Goal: Transaction & Acquisition: Download file/media

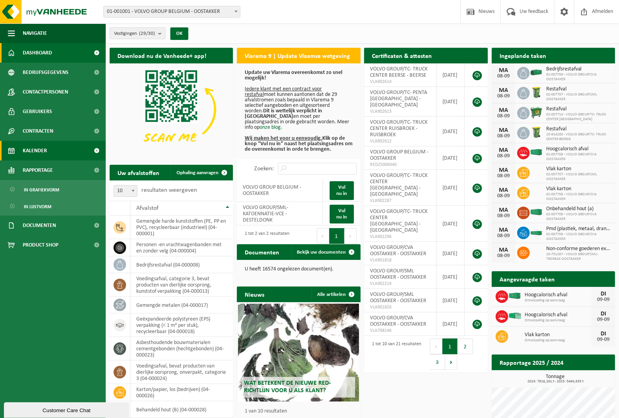
click at [42, 151] on span "Kalender" at bounding box center [35, 151] width 24 height 20
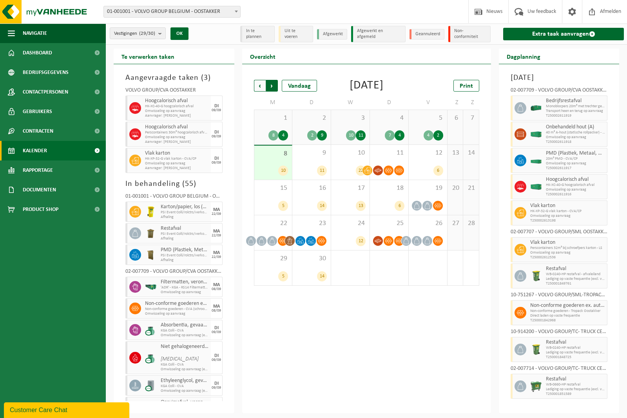
click at [261, 85] on span "Vorige" at bounding box center [260, 86] width 12 height 12
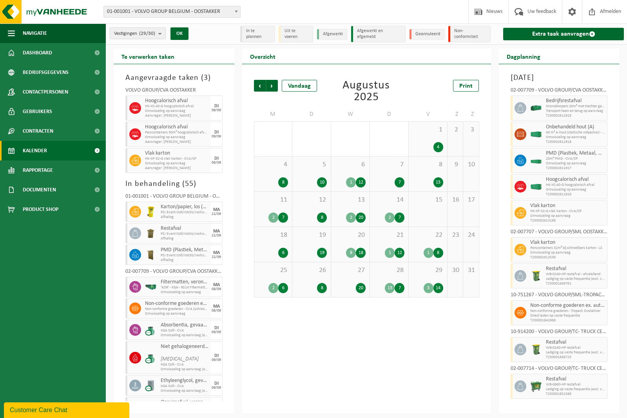
click at [162, 32] on b "submit" at bounding box center [161, 33] width 7 height 11
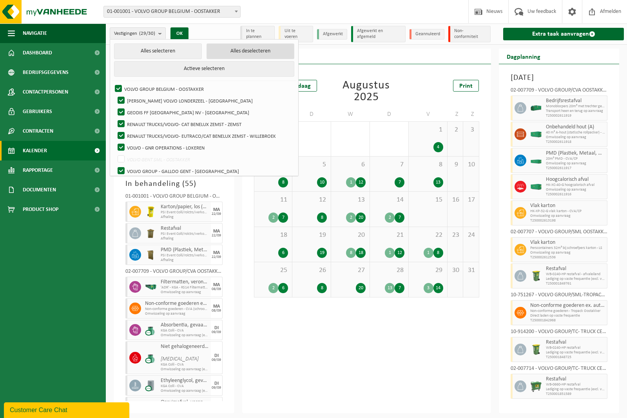
click at [228, 50] on button "Alles deselecteren" at bounding box center [250, 51] width 88 height 16
checkbox input "false"
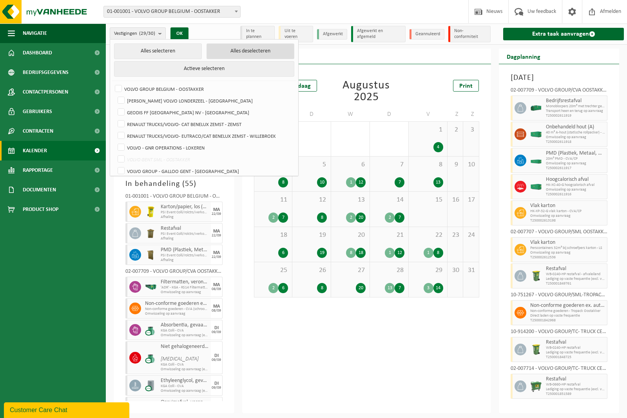
checkbox input "false"
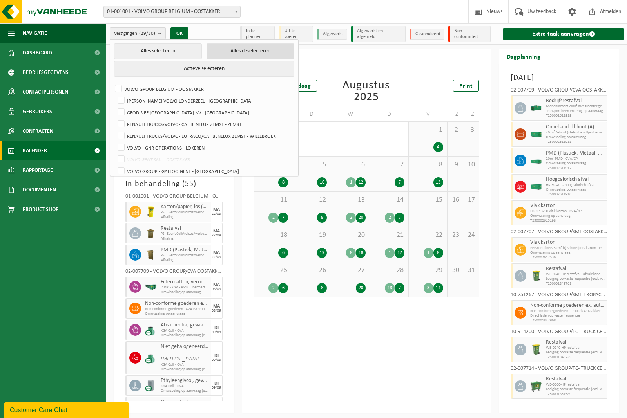
checkbox input "false"
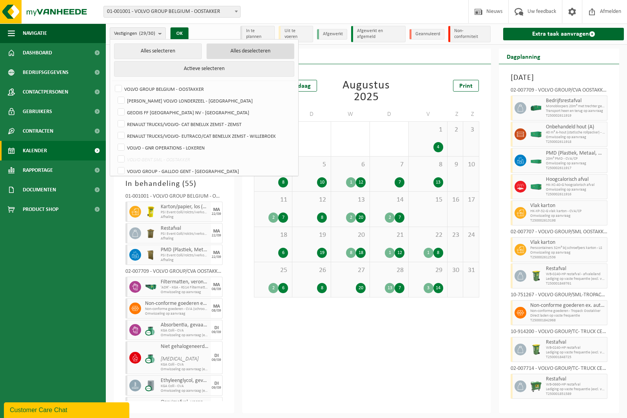
checkbox input "false"
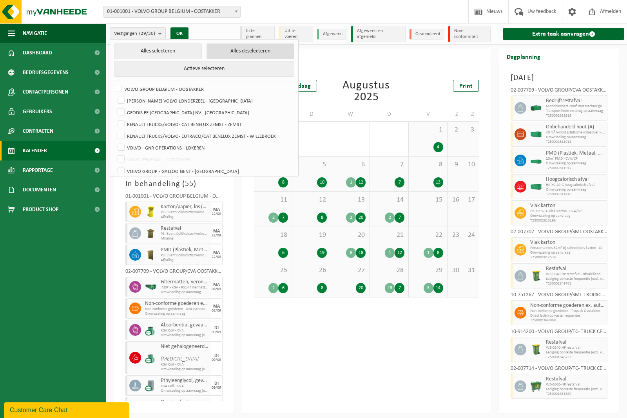
checkbox input "false"
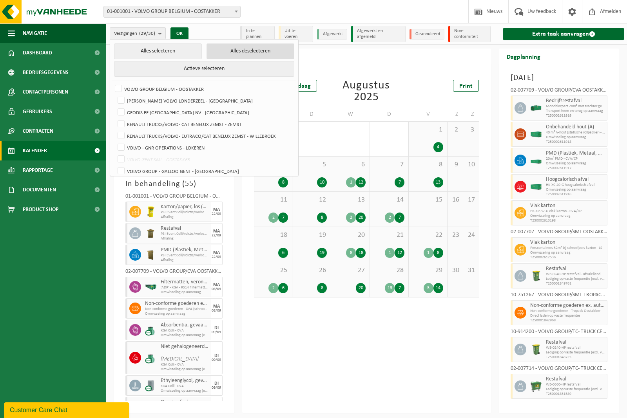
checkbox input "false"
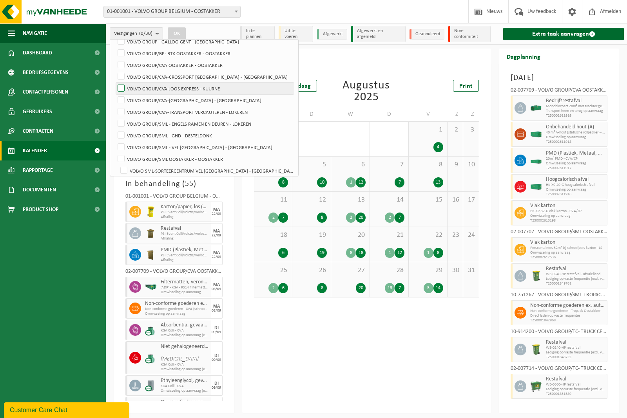
scroll to position [147, 0]
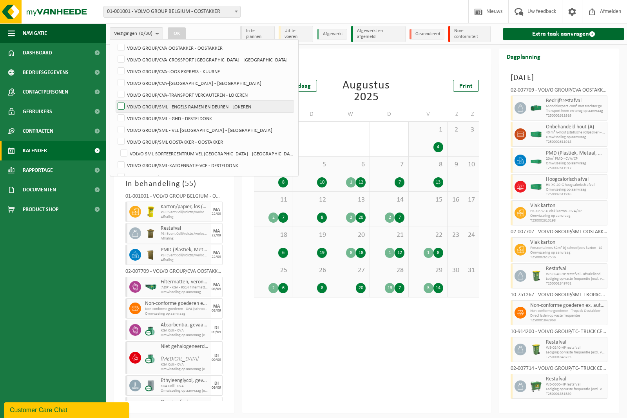
click at [120, 107] on label "VOLVO GROUP/SML - ENGELS RAMEN EN DEUREN - LOKEREN" at bounding box center [205, 107] width 178 height 12
click at [115, 101] on input "VOLVO GROUP/SML - ENGELS RAMEN EN DEUREN - LOKEREN" at bounding box center [114, 100] width 0 height 0
checkbox input "true"
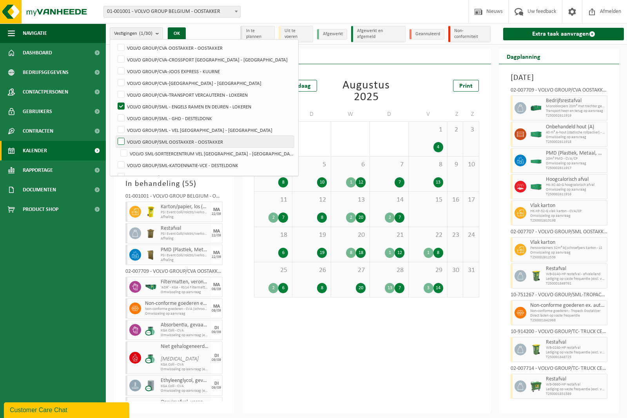
click at [123, 140] on label "VOLVO GROUP/SML OOSTAKKER - OOSTAKKER" at bounding box center [205, 142] width 178 height 12
click at [115, 136] on input "VOLVO GROUP/SML OOSTAKKER - OOSTAKKER" at bounding box center [114, 136] width 0 height 0
checkbox input "true"
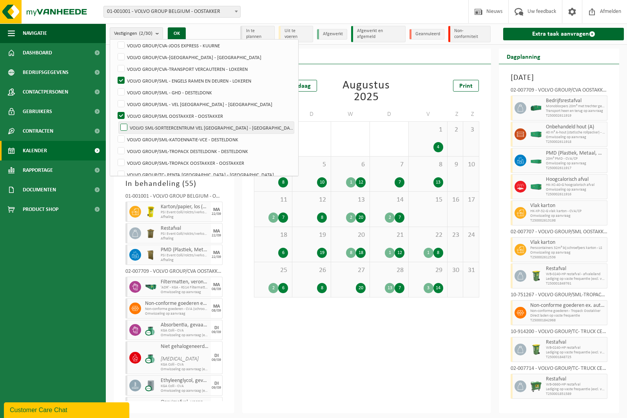
scroll to position [196, 0]
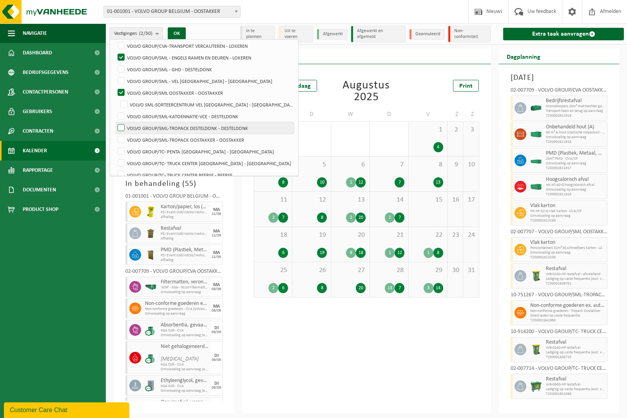
click at [124, 130] on label "VOLVO GROUP/SML-TROPACK DESTELDONK - DESTELDONK" at bounding box center [205, 128] width 178 height 12
click at [115, 122] on input "VOLVO GROUP/SML-TROPACK DESTELDONK - DESTELDONK" at bounding box center [114, 122] width 0 height 0
checkbox input "true"
click at [122, 141] on label "VOLVO GROUP/SML-TROPACK OOSTAKKER - OOSTAKKER" at bounding box center [205, 140] width 178 height 12
click at [115, 134] on input "VOLVO GROUP/SML-TROPACK OOSTAKKER - OOSTAKKER" at bounding box center [114, 134] width 0 height 0
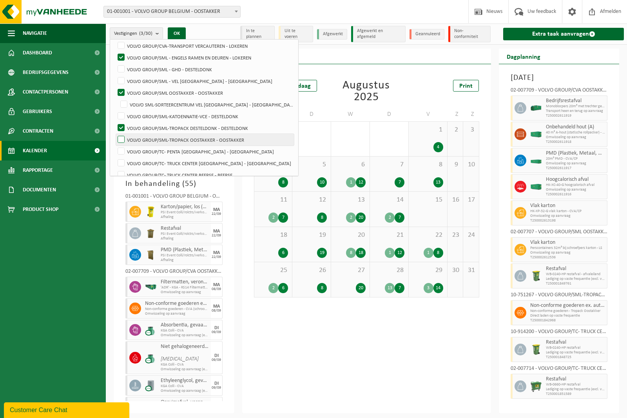
checkbox input "true"
click at [177, 35] on button "OK" at bounding box center [177, 33] width 18 height 13
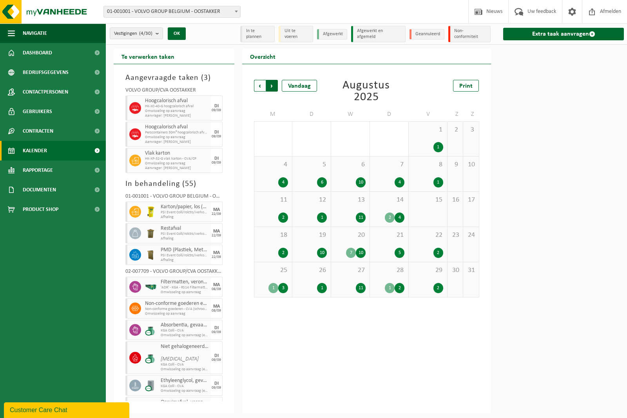
click at [257, 90] on span "Vorige" at bounding box center [260, 86] width 12 height 12
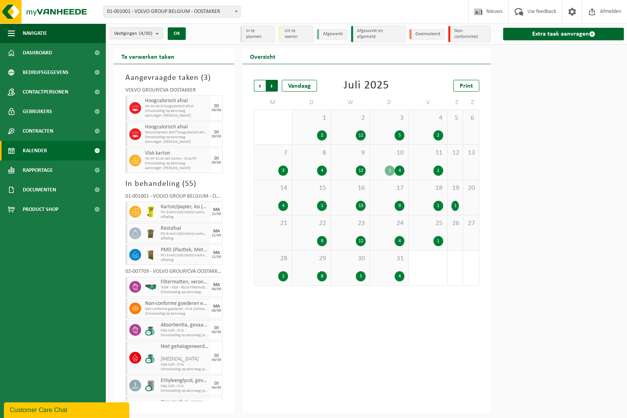
click at [258, 91] on span "Vorige" at bounding box center [260, 86] width 12 height 12
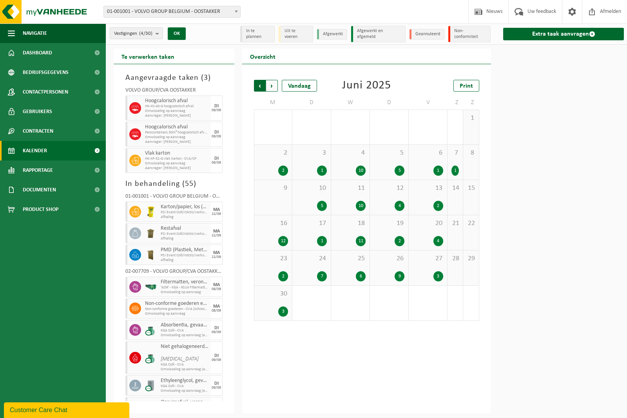
click at [271, 89] on span "Volgende" at bounding box center [272, 86] width 12 height 12
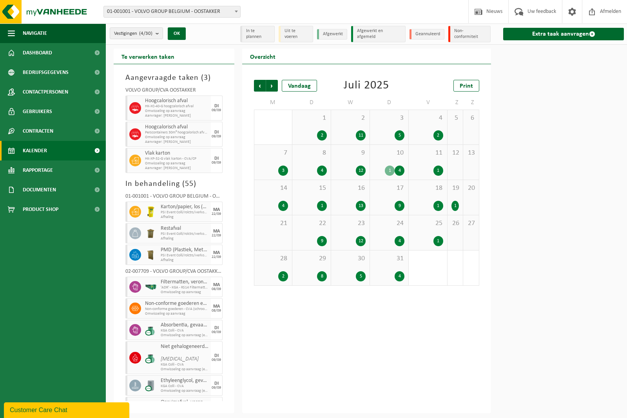
click at [389, 169] on div "1" at bounding box center [390, 171] width 10 height 10
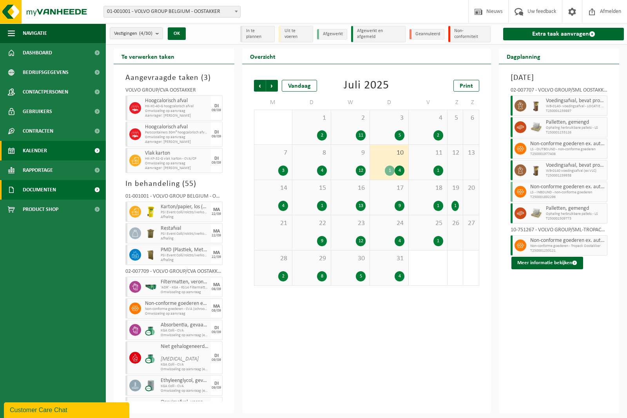
click at [43, 188] on span "Documenten" at bounding box center [39, 190] width 33 height 20
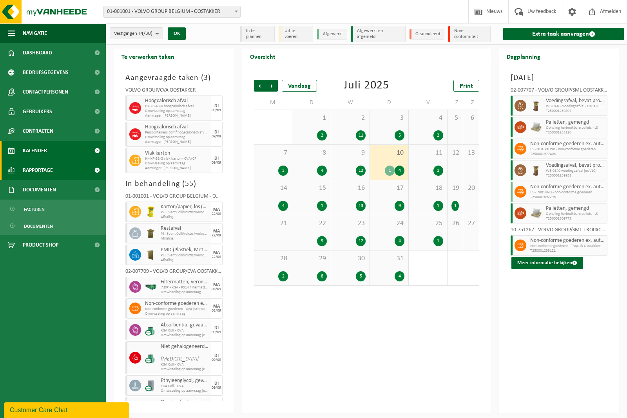
click at [36, 171] on span "Rapportage" at bounding box center [38, 171] width 30 height 20
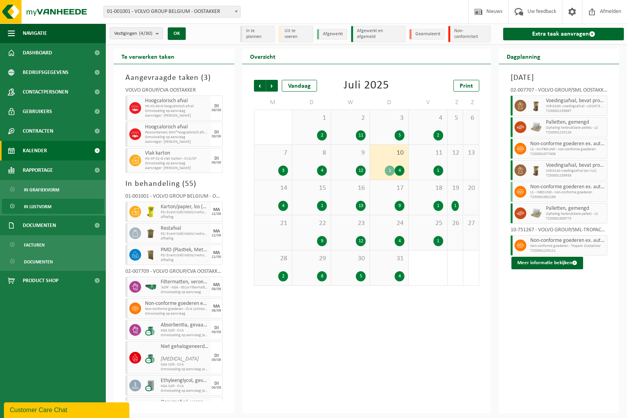
click at [34, 205] on span "In lijstvorm" at bounding box center [37, 206] width 27 height 15
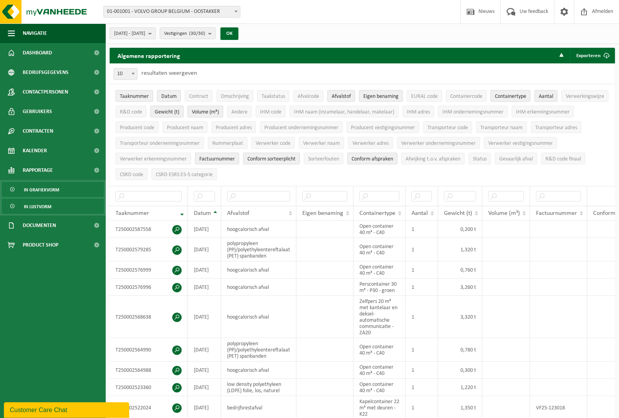
click at [38, 191] on span "In grafiekvorm" at bounding box center [41, 190] width 35 height 15
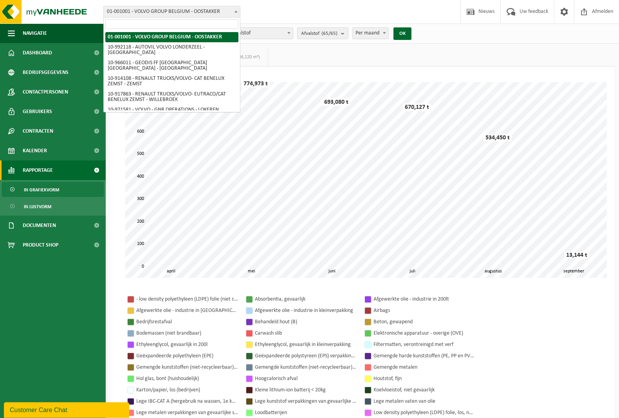
click at [229, 9] on span "01-001001 - VOLVO GROUP BELGIUM - OOSTAKKER" at bounding box center [172, 11] width 136 height 11
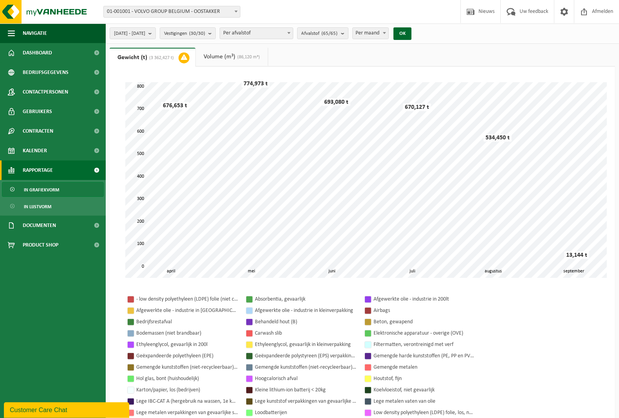
click at [320, 55] on ul "Gewicht (t) (3 362,427 t) Volume (m³) (86,120 m³)" at bounding box center [363, 57] width 506 height 19
click at [156, 36] on button "2025-04-01 - 2025-09-08" at bounding box center [133, 33] width 46 height 12
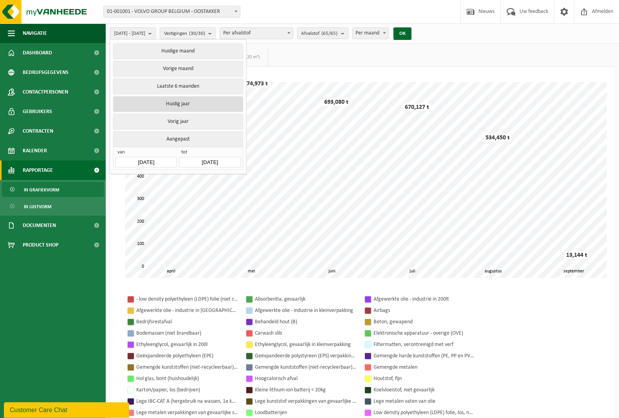
click at [187, 102] on button "Huidig jaar" at bounding box center [178, 104] width 130 height 16
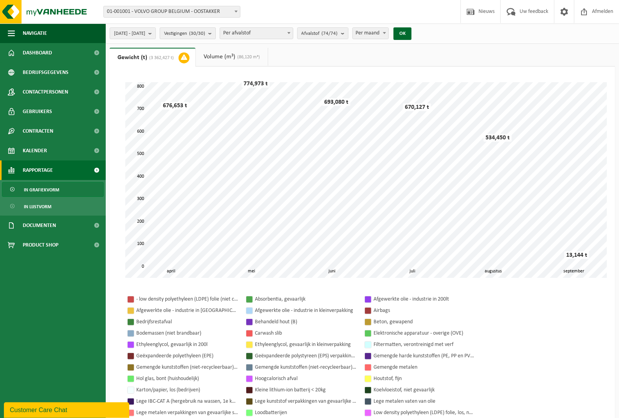
click at [215, 34] on b "submit" at bounding box center [211, 33] width 7 height 11
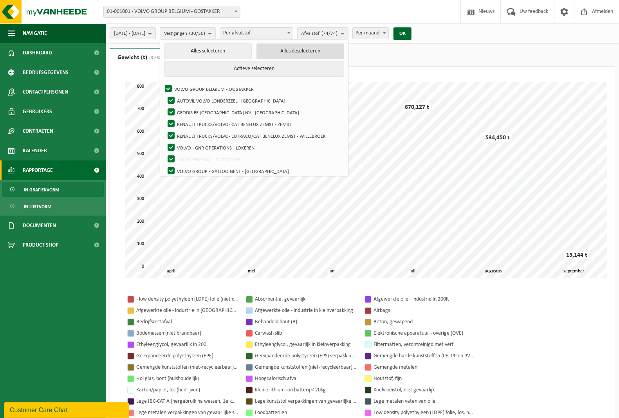
click at [309, 52] on button "Alles deselecteren" at bounding box center [301, 51] width 88 height 16
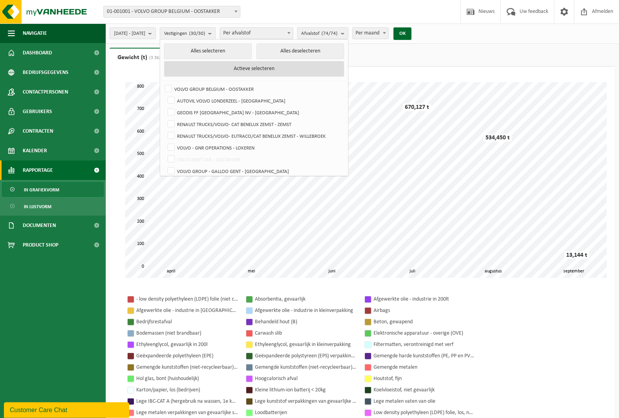
checkbox input "false"
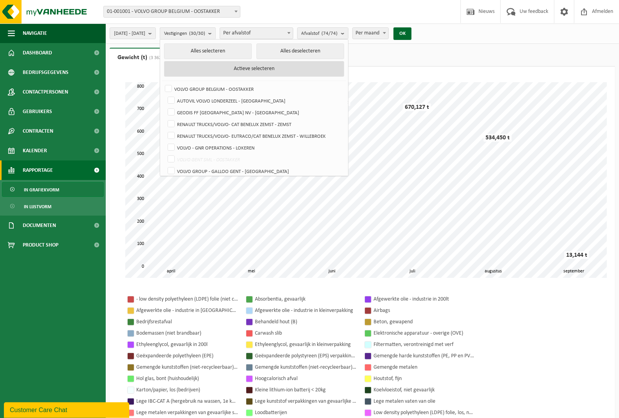
checkbox input "false"
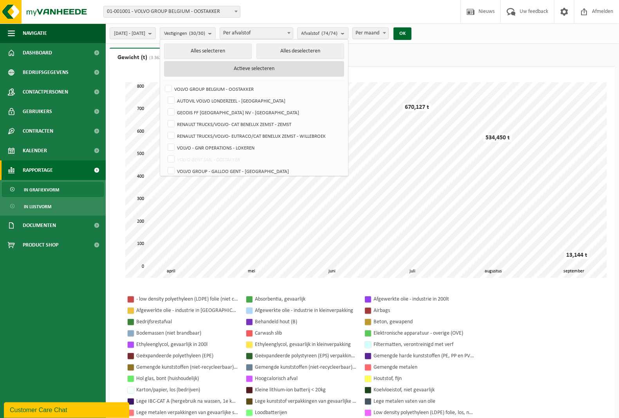
checkbox input "false"
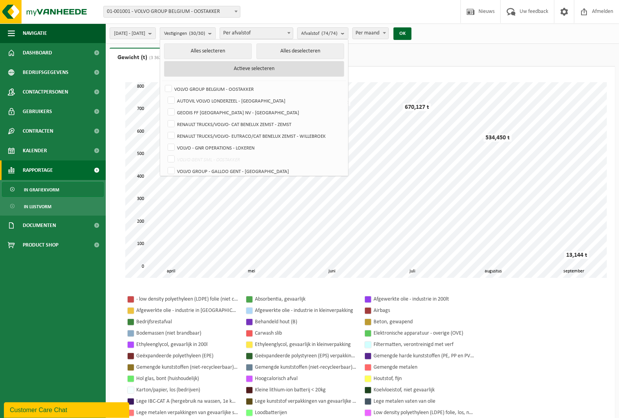
checkbox input "false"
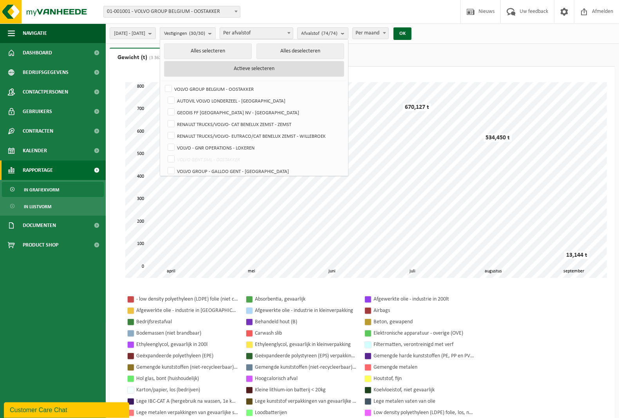
checkbox input "false"
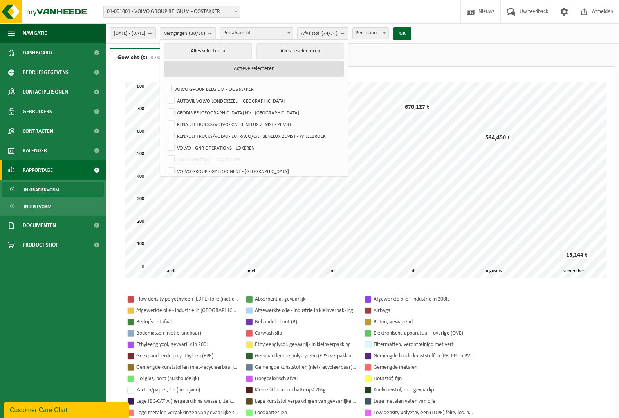
checkbox input "false"
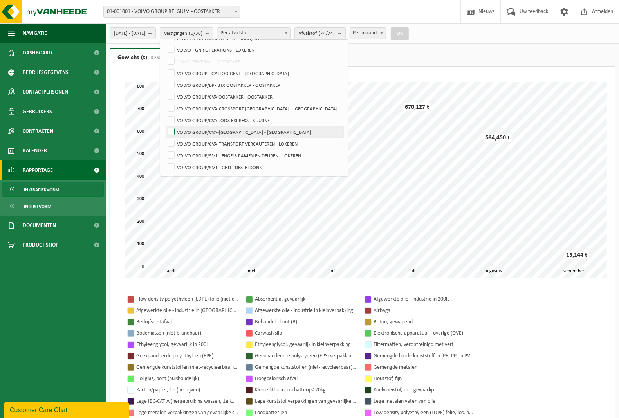
scroll to position [147, 0]
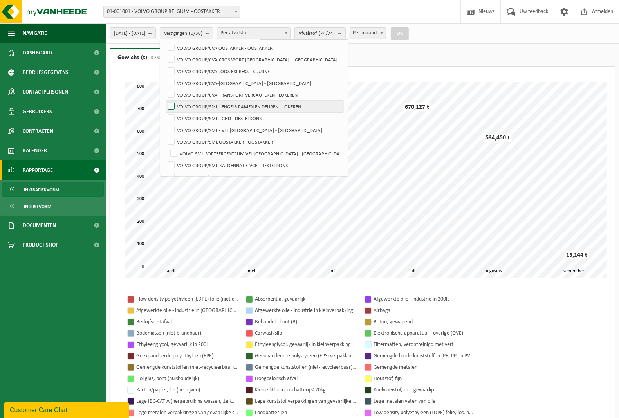
click at [191, 108] on label "VOLVO GROUP/SML - ENGELS RAMEN EN DEUREN - LOKEREN" at bounding box center [255, 107] width 178 height 12
click at [165, 101] on input "VOLVO GROUP/SML - ENGELS RAMEN EN DEUREN - LOKEREN" at bounding box center [165, 100] width 0 height 0
checkbox input "true"
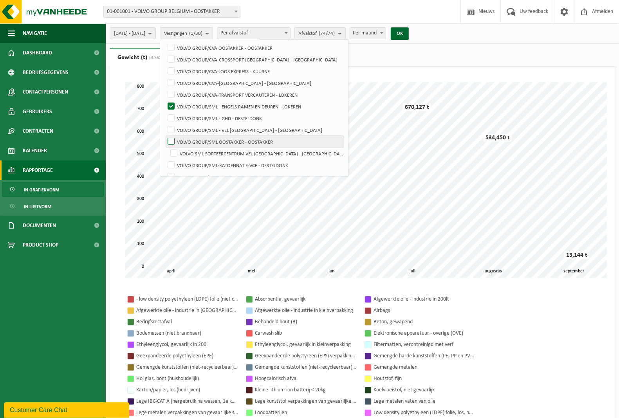
click at [192, 141] on label "VOLVO GROUP/SML OOSTAKKER - OOSTAKKER" at bounding box center [255, 142] width 178 height 12
click at [165, 136] on input "VOLVO GROUP/SML OOSTAKKER - OOSTAKKER" at bounding box center [165, 136] width 0 height 0
checkbox input "true"
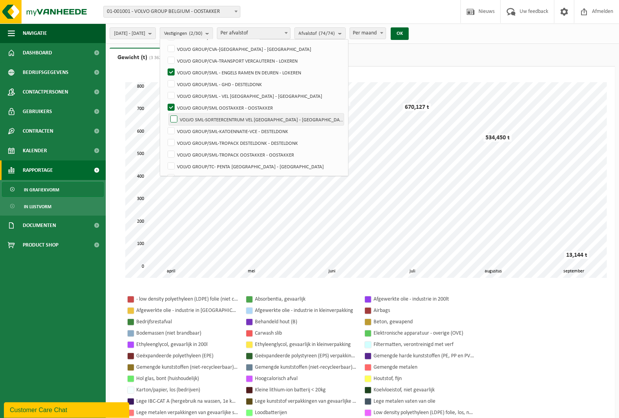
scroll to position [196, 0]
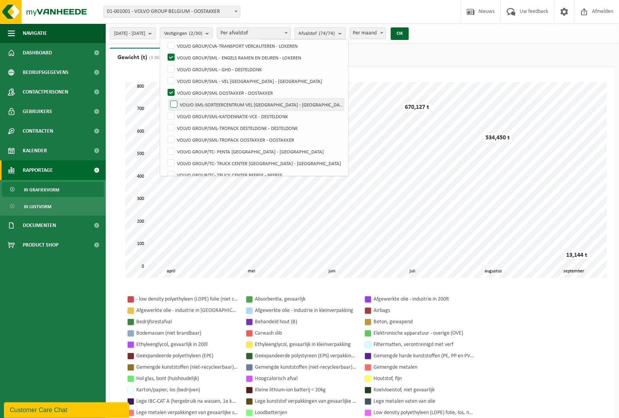
click at [194, 105] on label "VOLVO SML-SORTEERCENTRUM VEL [GEOGRAPHIC_DATA] - [GEOGRAPHIC_DATA]" at bounding box center [256, 105] width 175 height 12
click at [168, 99] on input "VOLVO SML-SORTEERCENTRUM VEL [GEOGRAPHIC_DATA] - [GEOGRAPHIC_DATA]" at bounding box center [167, 98] width 0 height 0
checkbox input "true"
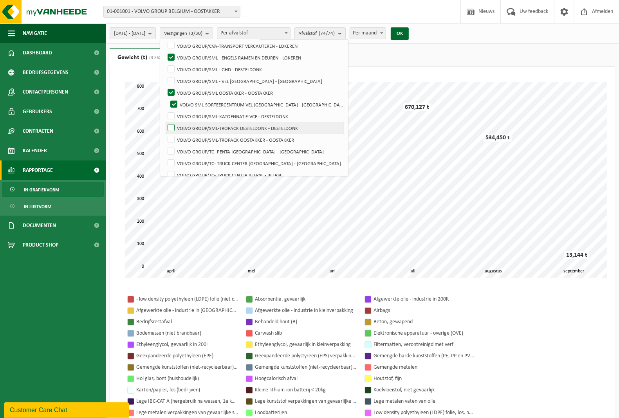
click at [192, 129] on label "VOLVO GROUP/SML-TROPACK DESTELDONK - DESTELDONK" at bounding box center [255, 128] width 178 height 12
click at [165, 122] on input "VOLVO GROUP/SML-TROPACK DESTELDONK - DESTELDONK" at bounding box center [165, 122] width 0 height 0
checkbox input "true"
click at [191, 136] on label "VOLVO GROUP/SML-TROPACK OOSTAKKER - OOSTAKKER" at bounding box center [255, 140] width 178 height 12
click at [165, 134] on input "VOLVO GROUP/SML-TROPACK OOSTAKKER - OOSTAKKER" at bounding box center [165, 134] width 0 height 0
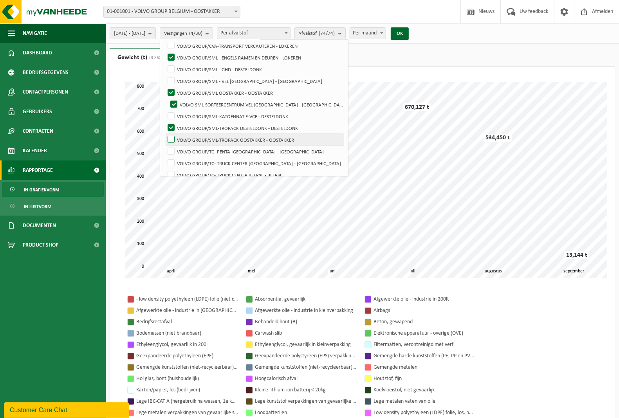
checkbox input "true"
click at [409, 34] on button "OK" at bounding box center [400, 33] width 18 height 13
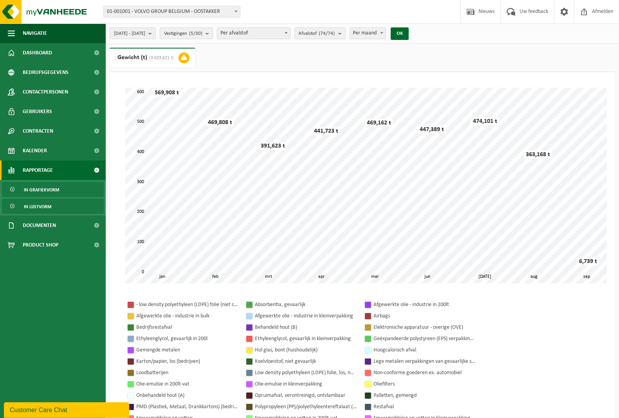
click at [35, 205] on span "In lijstvorm" at bounding box center [37, 206] width 27 height 15
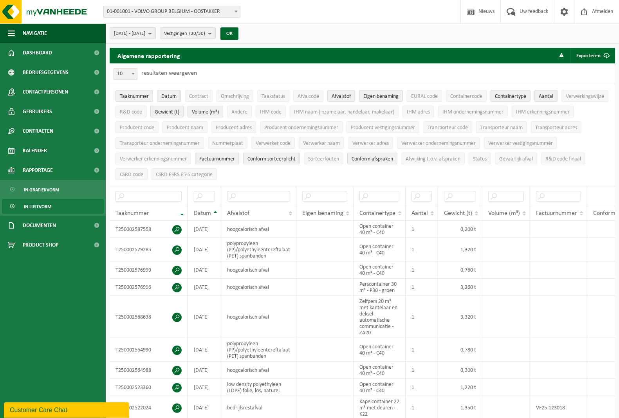
click at [156, 33] on b "submit" at bounding box center [151, 33] width 7 height 11
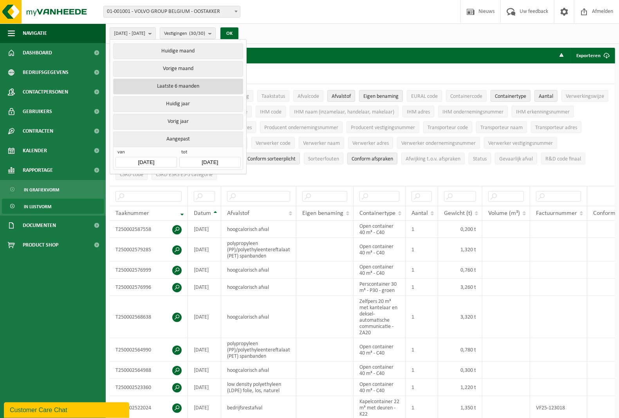
click at [184, 85] on button "Laatste 6 maanden" at bounding box center [178, 87] width 130 height 16
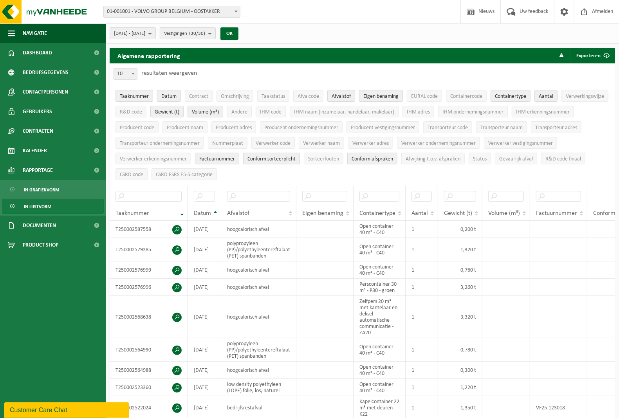
click at [215, 34] on b "submit" at bounding box center [211, 33] width 7 height 11
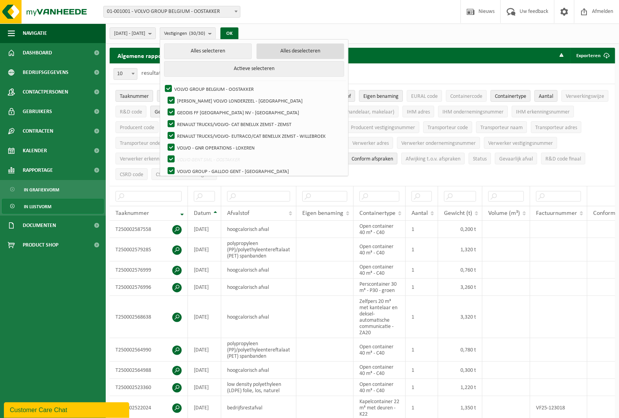
click at [299, 50] on button "Alles deselecteren" at bounding box center [301, 51] width 88 height 16
checkbox input "false"
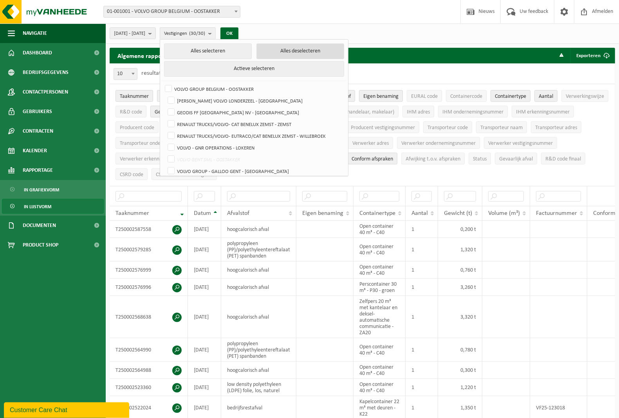
checkbox input "false"
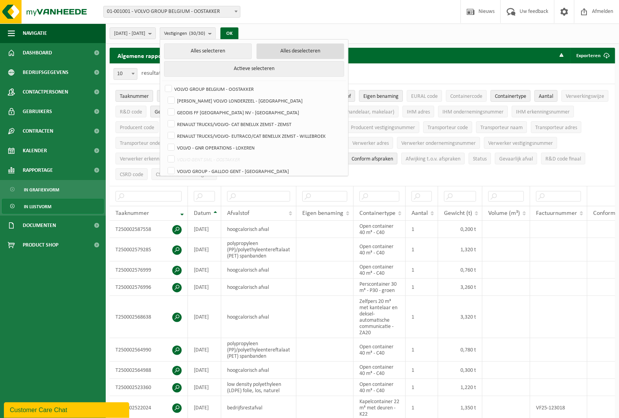
checkbox input "false"
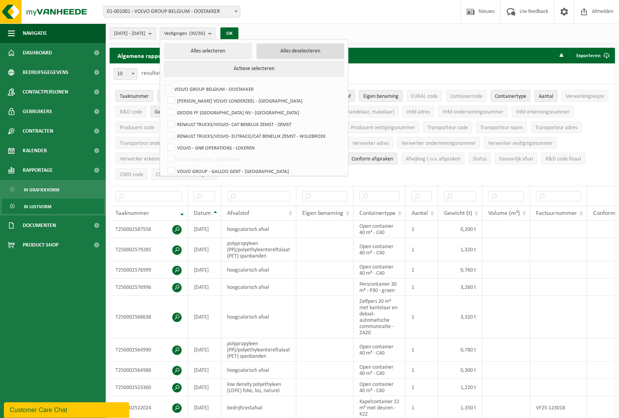
checkbox input "false"
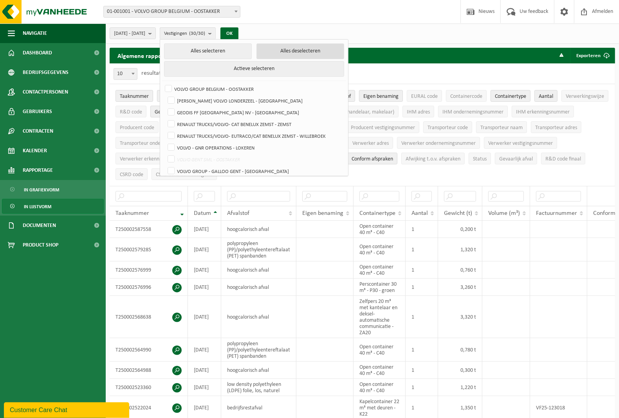
checkbox input "false"
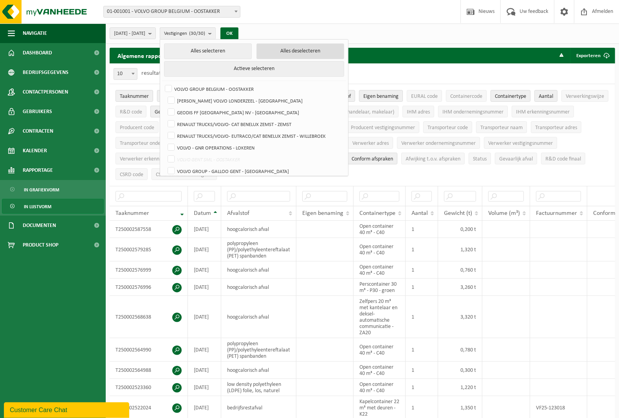
checkbox input "false"
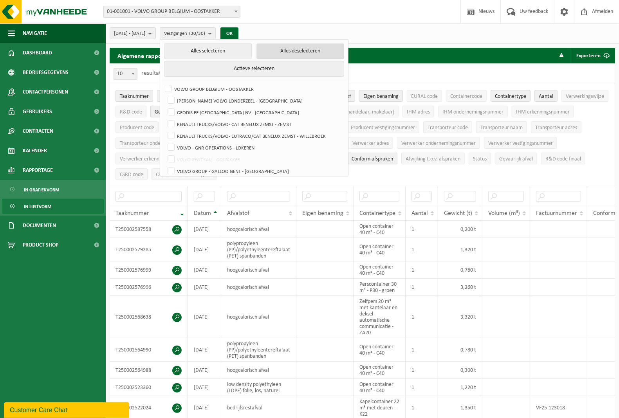
checkbox input "false"
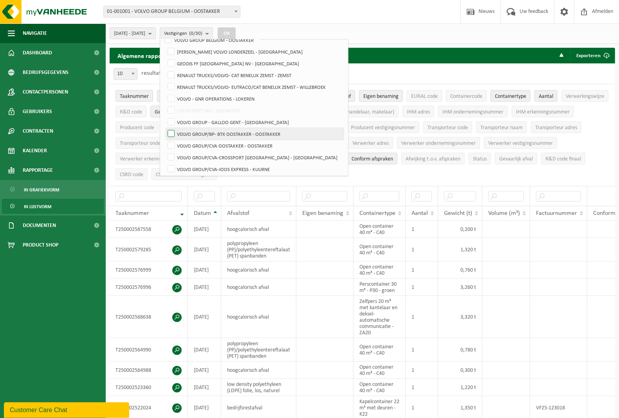
scroll to position [98, 0]
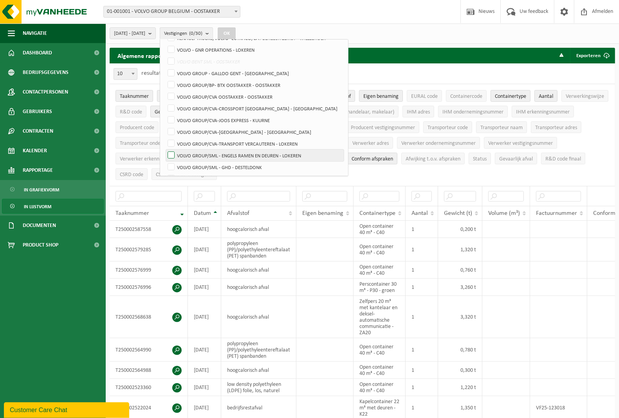
click at [189, 154] on label "VOLVO GROUP/SML - ENGELS RAMEN EN DEUREN - LOKEREN" at bounding box center [255, 156] width 178 height 12
click at [165, 150] on input "VOLVO GROUP/SML - ENGELS RAMEN EN DEUREN - LOKEREN" at bounding box center [165, 149] width 0 height 0
checkbox input "true"
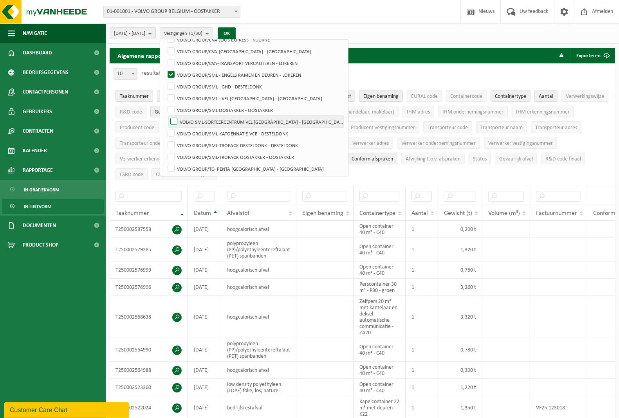
scroll to position [196, 0]
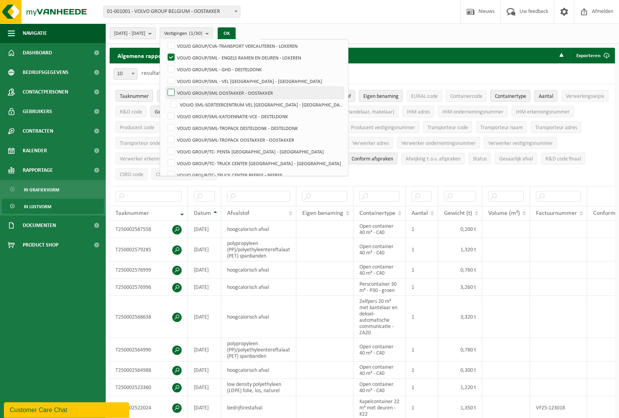
click at [192, 91] on label "VOLVO GROUP/SML OOSTAKKER - OOSTAKKER" at bounding box center [255, 93] width 178 height 12
click at [165, 87] on input "VOLVO GROUP/SML OOSTAKKER - OOSTAKKER" at bounding box center [165, 87] width 0 height 0
checkbox input "true"
click at [196, 107] on label "VOLVO SML-SORTEERCENTRUM VEL [GEOGRAPHIC_DATA] - [GEOGRAPHIC_DATA]" at bounding box center [256, 105] width 175 height 12
click at [168, 99] on input "VOLVO SML-SORTEERCENTRUM VEL [GEOGRAPHIC_DATA] - [GEOGRAPHIC_DATA]" at bounding box center [167, 98] width 0 height 0
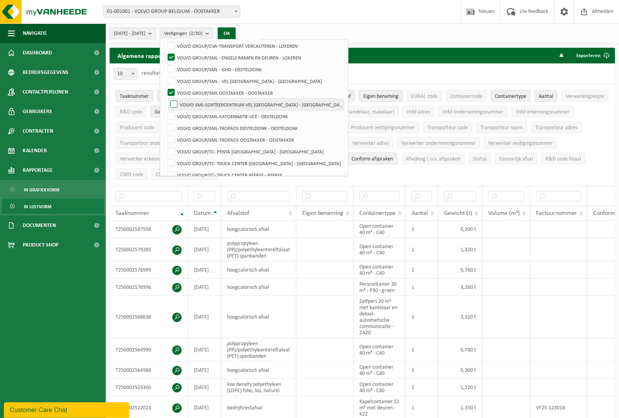
checkbox input "true"
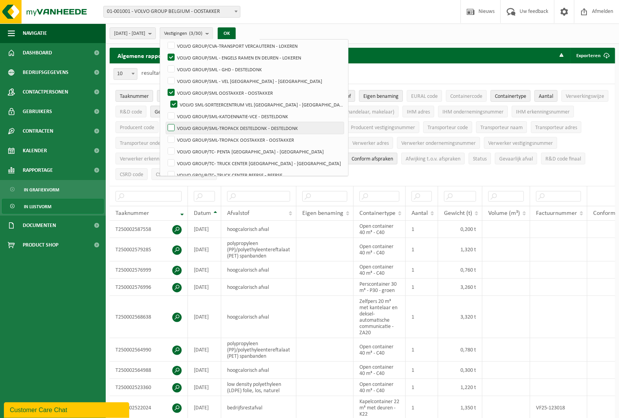
click at [192, 130] on label "VOLVO GROUP/SML-TROPACK DESTELDONK - DESTELDONK" at bounding box center [255, 128] width 178 height 12
click at [165, 122] on input "VOLVO GROUP/SML-TROPACK DESTELDONK - DESTELDONK" at bounding box center [165, 122] width 0 height 0
checkbox input "true"
click at [191, 140] on label "VOLVO GROUP/SML-TROPACK OOSTAKKER - OOSTAKKER" at bounding box center [255, 140] width 178 height 12
click at [165, 134] on input "VOLVO GROUP/SML-TROPACK OOSTAKKER - OOSTAKKER" at bounding box center [165, 134] width 0 height 0
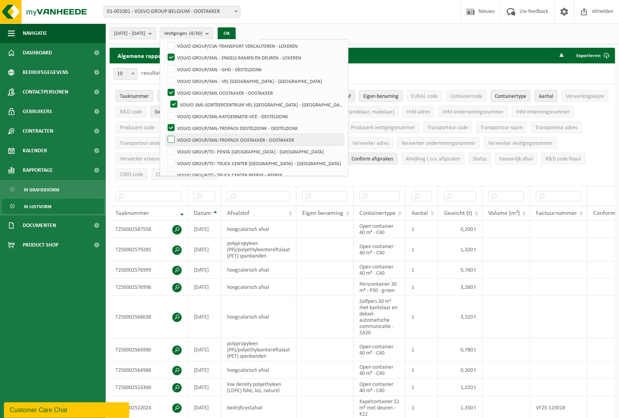
checkbox input "true"
click at [236, 34] on button "OK" at bounding box center [227, 33] width 18 height 13
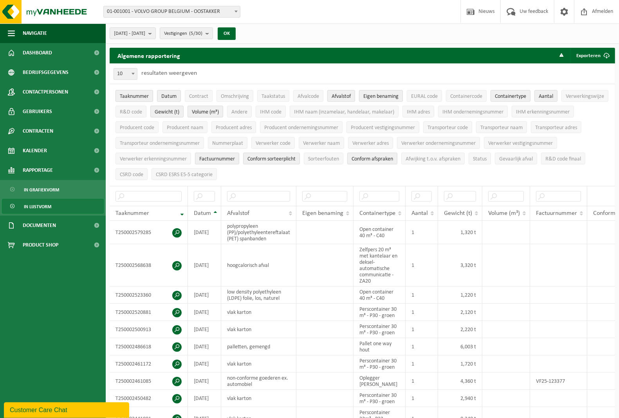
click at [135, 93] on button "Taaknummer" at bounding box center [135, 96] width 38 height 12
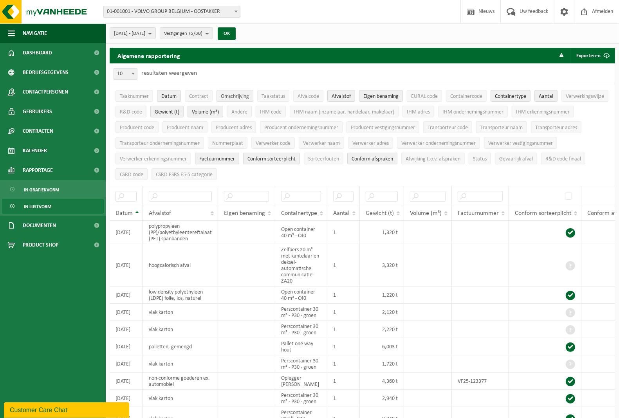
click at [238, 97] on span "Omschrijving" at bounding box center [235, 97] width 28 height 6
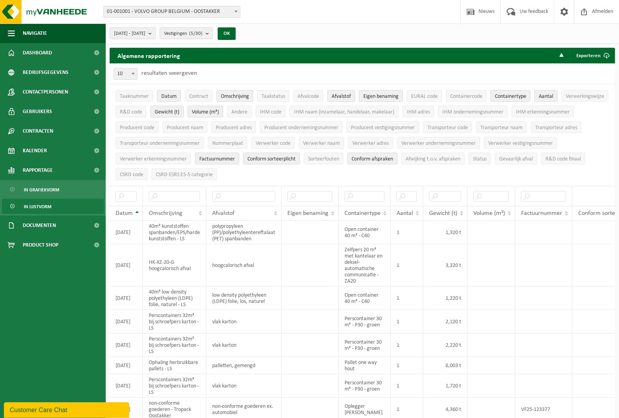
click at [371, 95] on span "Eigen benaming" at bounding box center [381, 97] width 35 height 6
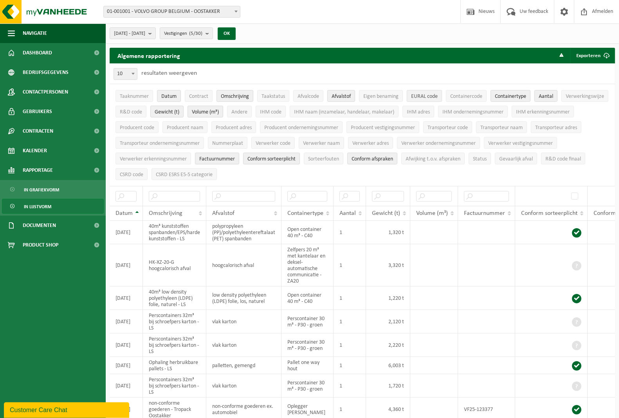
click at [421, 96] on span "EURAL code" at bounding box center [424, 97] width 27 height 6
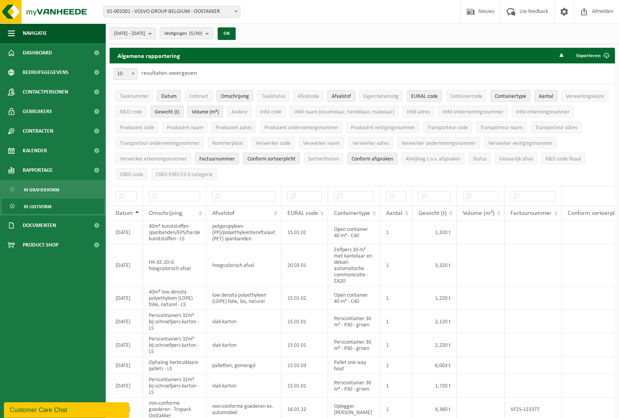
click at [554, 96] on span "Aantal" at bounding box center [546, 97] width 14 height 6
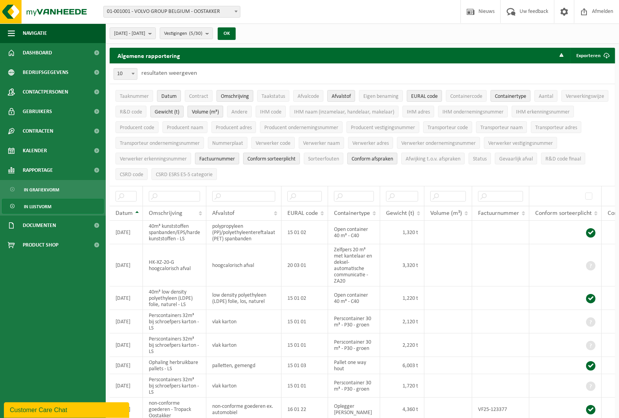
click at [219, 114] on span "Volume (m³)" at bounding box center [205, 112] width 27 height 6
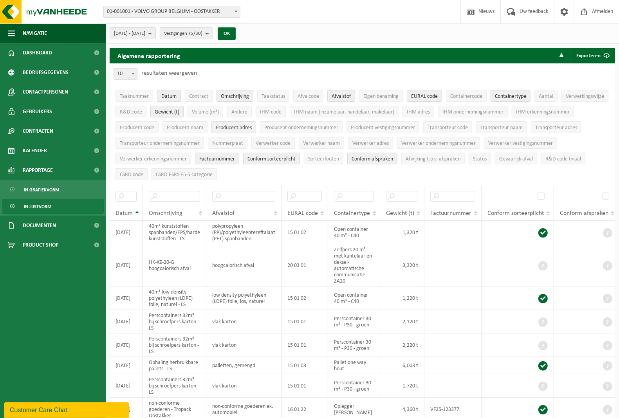
click at [252, 129] on span "Producent adres" at bounding box center [234, 128] width 36 height 6
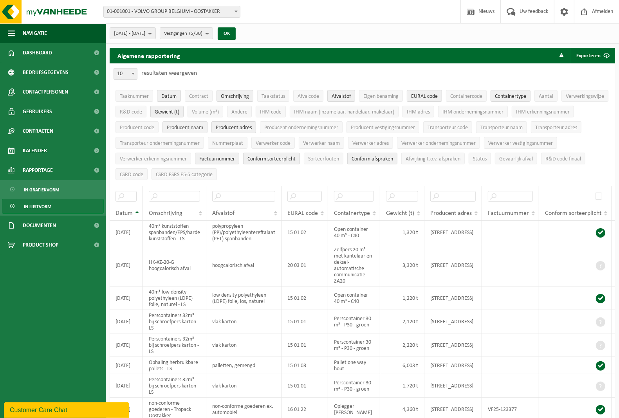
click at [203, 128] on span "Producent naam" at bounding box center [185, 128] width 36 height 6
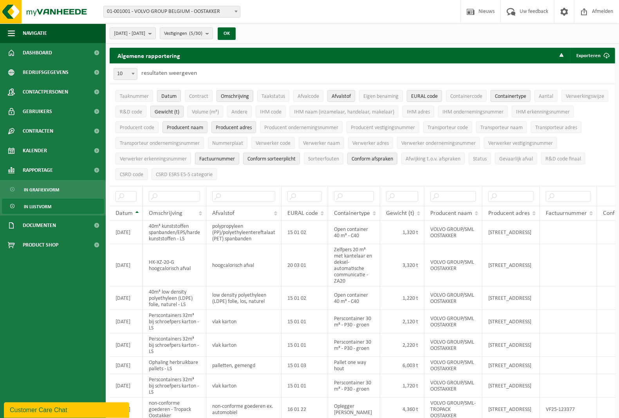
click at [235, 157] on span "Factuurnummer" at bounding box center [217, 159] width 36 height 6
click at [581, 58] on button "Exporteren" at bounding box center [592, 56] width 44 height 16
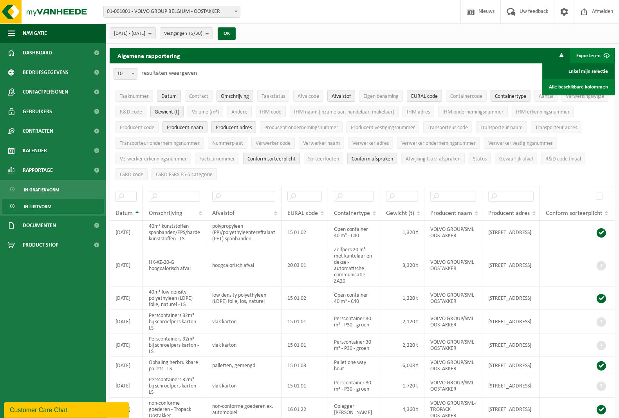
click at [576, 71] on link "Enkel mijn selectie" at bounding box center [578, 71] width 71 height 16
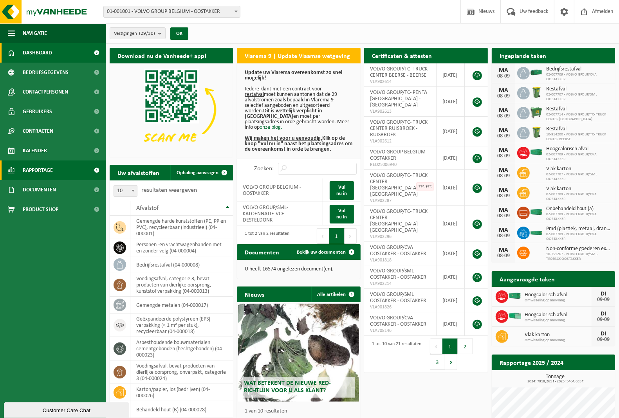
click at [34, 167] on span "Rapportage" at bounding box center [38, 171] width 30 height 20
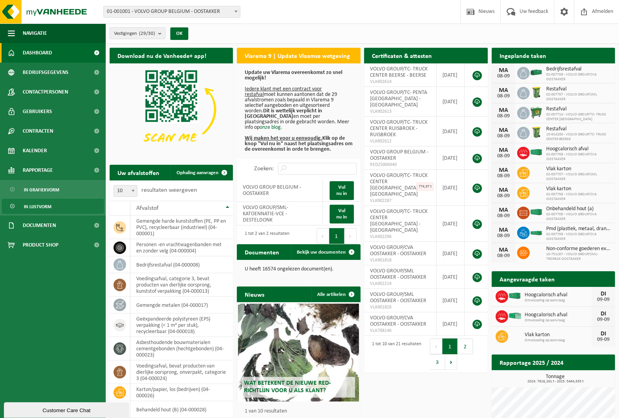
click at [43, 206] on span "In lijstvorm" at bounding box center [37, 206] width 27 height 15
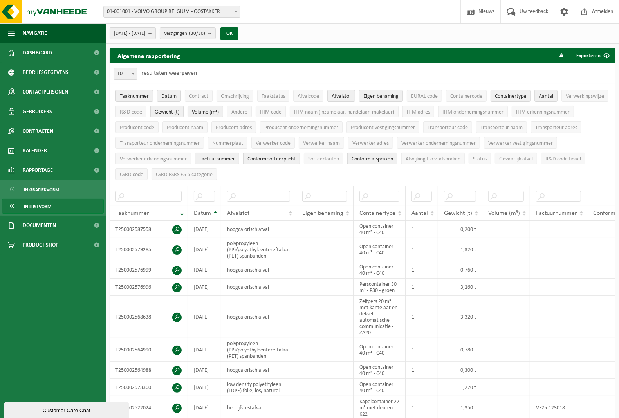
click at [156, 34] on b "submit" at bounding box center [151, 33] width 7 height 11
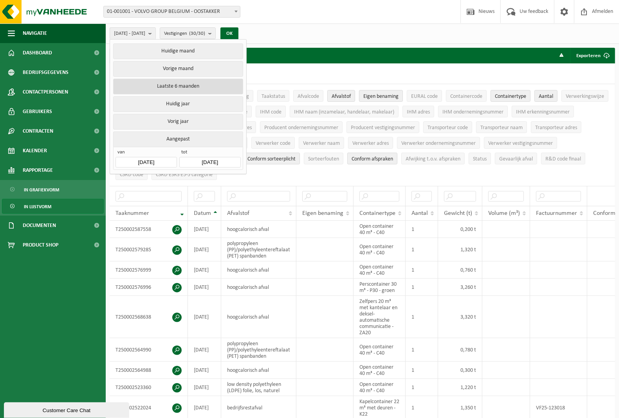
click at [181, 85] on button "Laatste 6 maanden" at bounding box center [178, 87] width 130 height 16
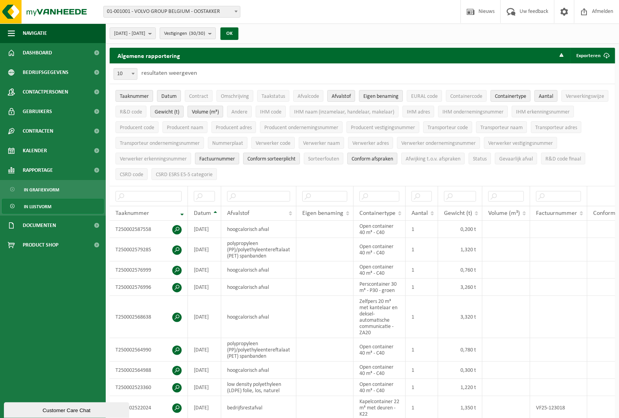
click at [215, 33] on b "submit" at bounding box center [211, 33] width 7 height 11
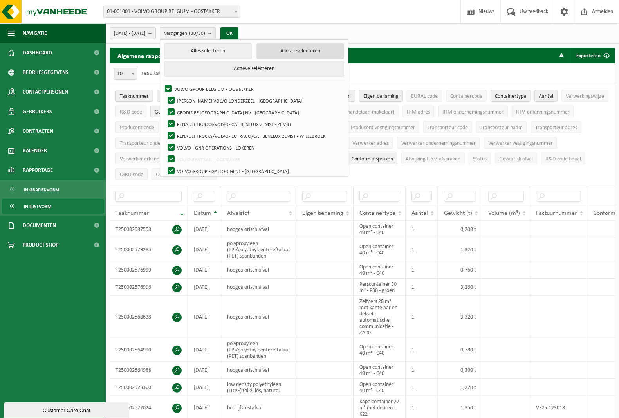
click at [310, 50] on button "Alles deselecteren" at bounding box center [301, 51] width 88 height 16
checkbox input "false"
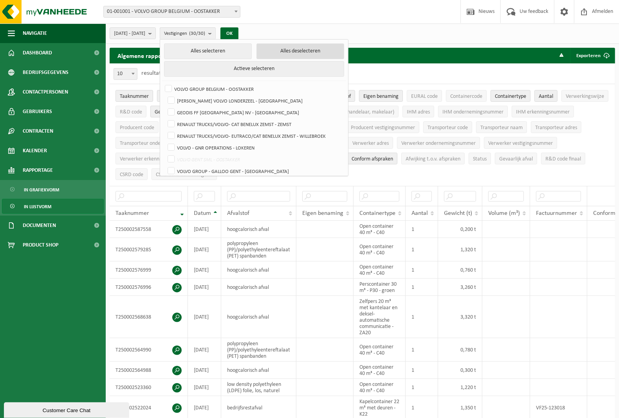
checkbox input "false"
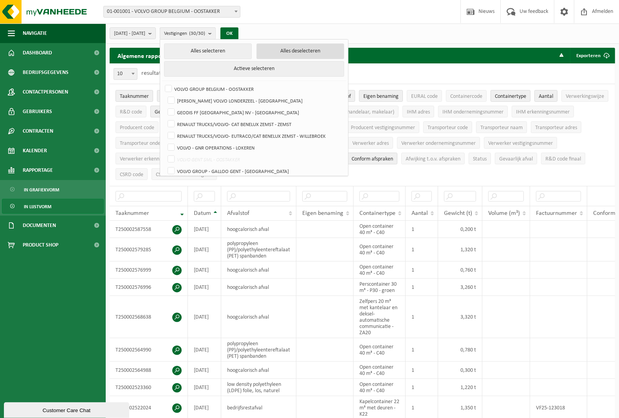
checkbox input "false"
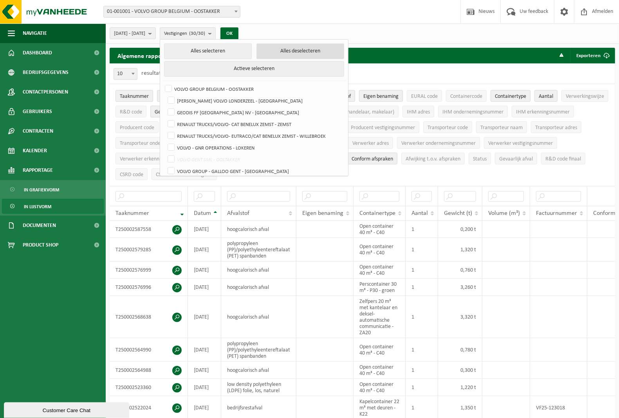
checkbox input "false"
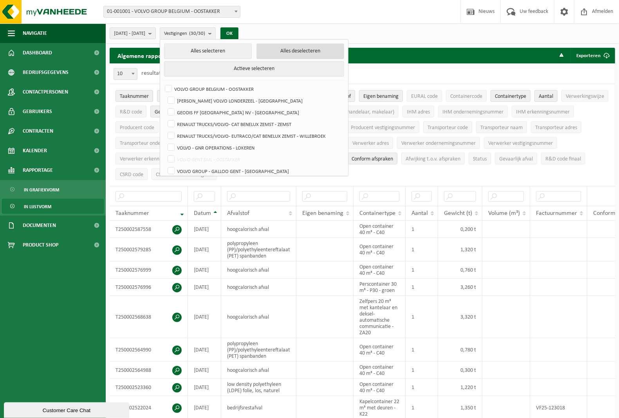
checkbox input "false"
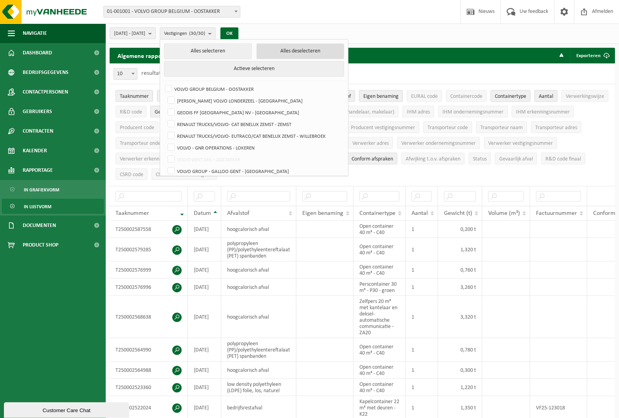
checkbox input "false"
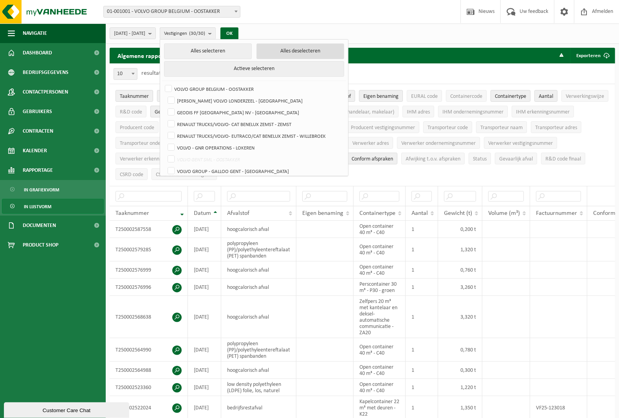
checkbox input "false"
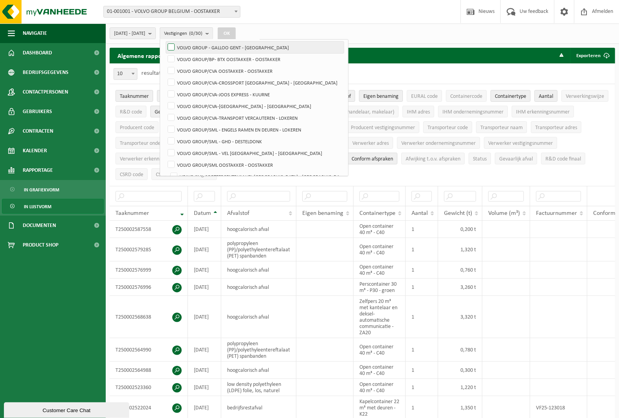
scroll to position [147, 0]
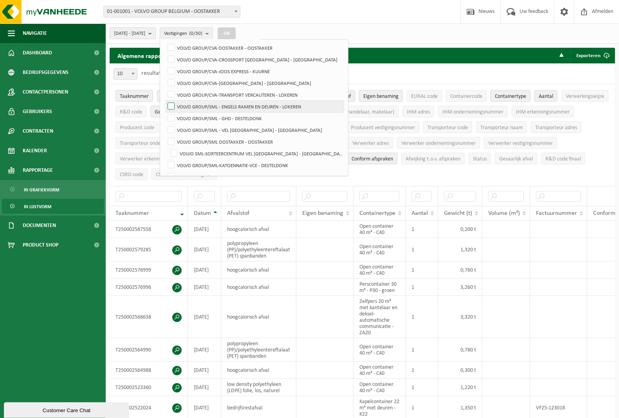
click at [192, 106] on label "VOLVO GROUP/SML - ENGELS RAMEN EN DEUREN - LOKEREN" at bounding box center [255, 107] width 178 height 12
click at [165, 101] on input "VOLVO GROUP/SML - ENGELS RAMEN EN DEUREN - LOKEREN" at bounding box center [165, 100] width 0 height 0
checkbox input "true"
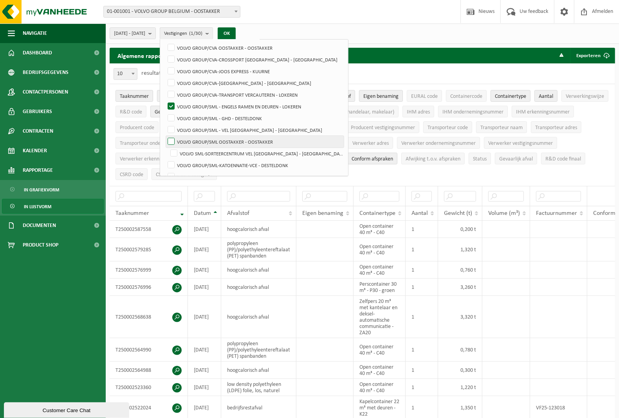
click at [193, 142] on label "VOLVO GROUP/SML OOSTAKKER - OOSTAKKER" at bounding box center [255, 142] width 178 height 12
click at [165, 136] on input "VOLVO GROUP/SML OOSTAKKER - OOSTAKKER" at bounding box center [165, 136] width 0 height 0
checkbox input "true"
click at [192, 154] on label "VOLVO SML-SORTEERCENTRUM VEL [GEOGRAPHIC_DATA] - [GEOGRAPHIC_DATA]" at bounding box center [256, 154] width 175 height 12
click at [168, 148] on input "VOLVO SML-SORTEERCENTRUM VEL [GEOGRAPHIC_DATA] - [GEOGRAPHIC_DATA]" at bounding box center [167, 147] width 0 height 0
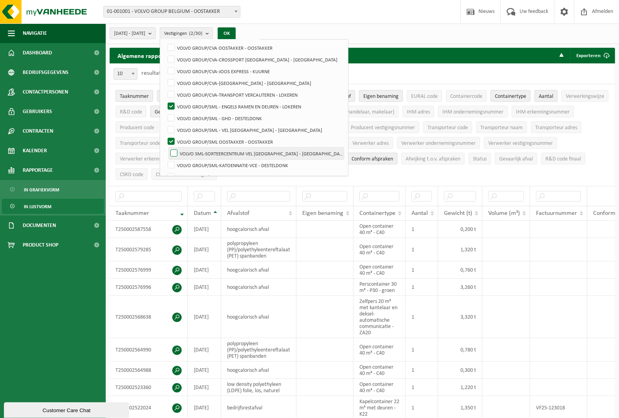
checkbox input "true"
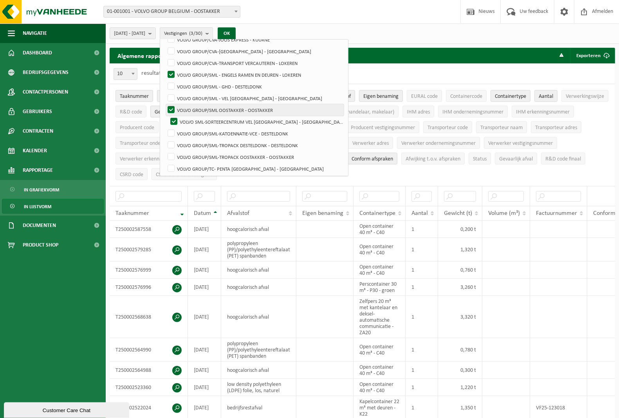
scroll to position [196, 0]
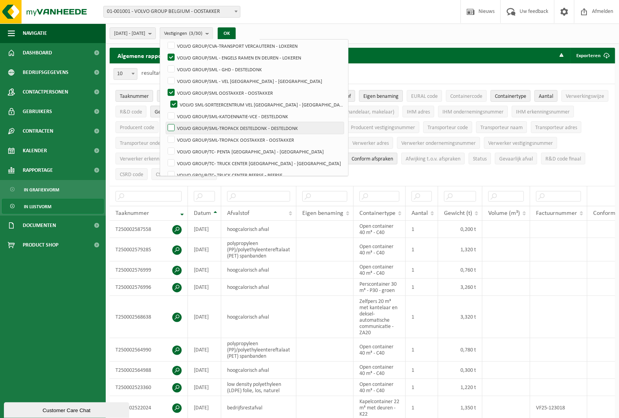
click at [193, 128] on label "VOLVO GROUP/SML-TROPACK DESTELDONK - DESTELDONK" at bounding box center [255, 128] width 178 height 12
click at [165, 122] on input "VOLVO GROUP/SML-TROPACK DESTELDONK - DESTELDONK" at bounding box center [165, 122] width 0 height 0
checkbox input "true"
click at [192, 138] on label "VOLVO GROUP/SML-TROPACK OOSTAKKER - OOSTAKKER" at bounding box center [255, 140] width 178 height 12
click at [165, 134] on input "VOLVO GROUP/SML-TROPACK OOSTAKKER - OOSTAKKER" at bounding box center [165, 134] width 0 height 0
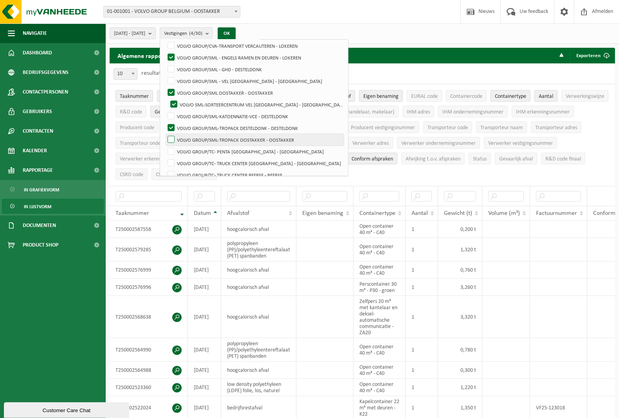
checkbox input "true"
click at [236, 30] on button "OK" at bounding box center [227, 33] width 18 height 13
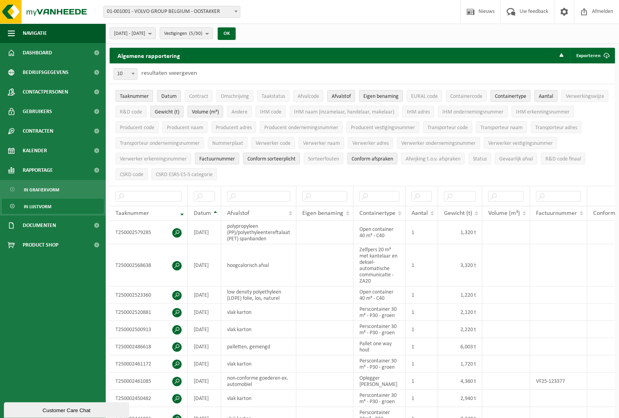
click at [134, 98] on span "Taaknummer" at bounding box center [134, 97] width 29 height 6
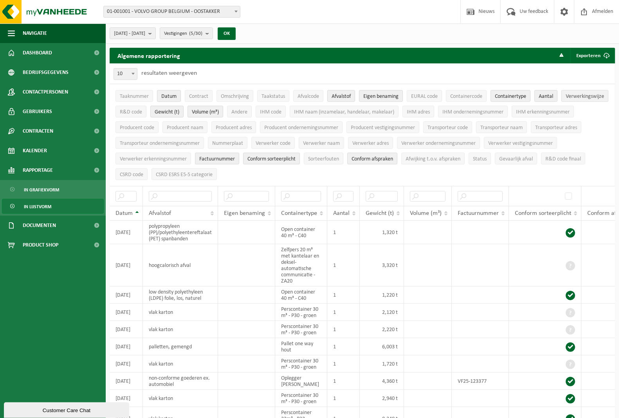
click at [566, 100] on span "Verwerkingswijze" at bounding box center [585, 97] width 38 height 6
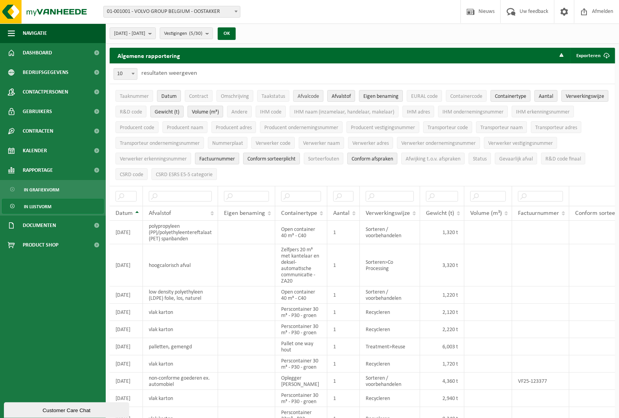
click at [308, 98] on span "Afvalcode" at bounding box center [309, 97] width 22 height 6
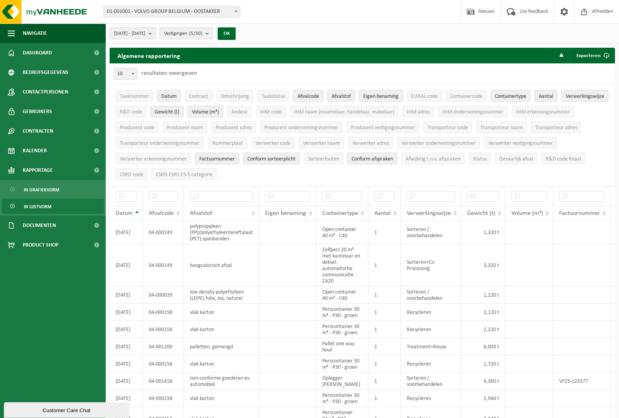
click at [308, 98] on span "Afvalcode" at bounding box center [309, 97] width 22 height 6
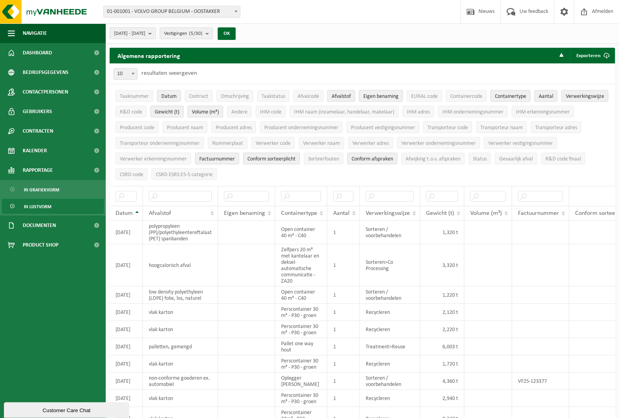
click at [375, 98] on span "Eigen benaming" at bounding box center [381, 97] width 35 height 6
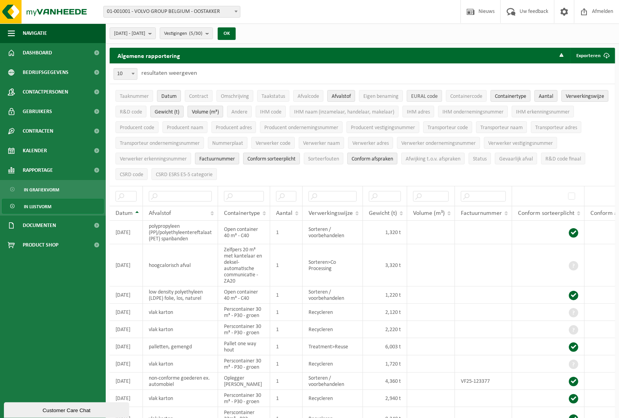
click at [422, 96] on span "EURAL code" at bounding box center [424, 97] width 27 height 6
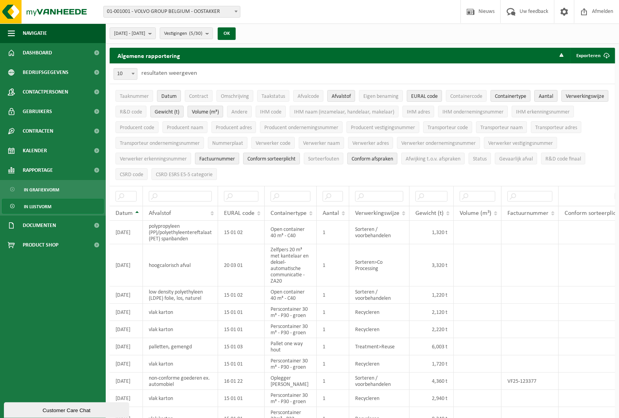
click at [549, 97] on span "Aantal" at bounding box center [546, 97] width 14 height 6
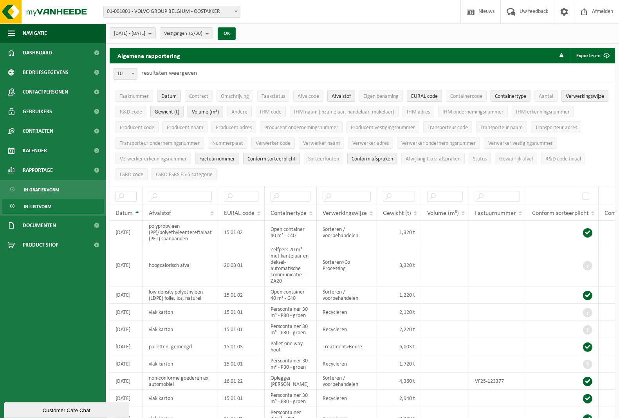
click at [219, 112] on span "Volume (m³)" at bounding box center [205, 112] width 27 height 6
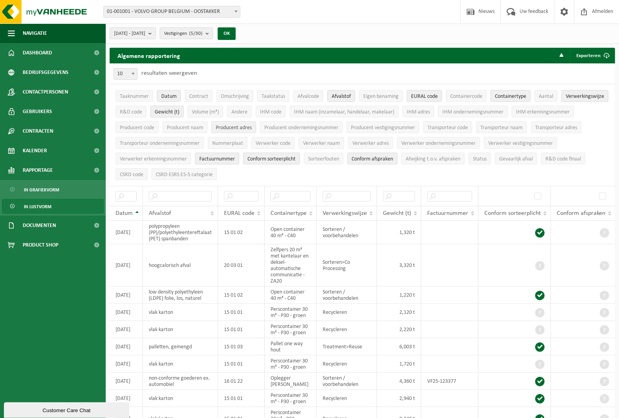
click at [252, 129] on span "Producent adres" at bounding box center [234, 128] width 36 height 6
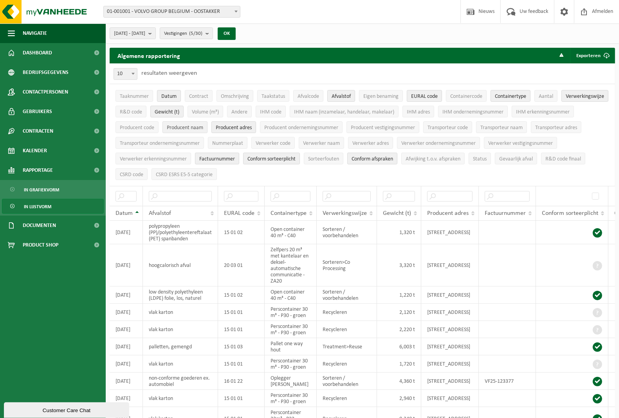
click at [203, 128] on span "Producent naam" at bounding box center [185, 128] width 36 height 6
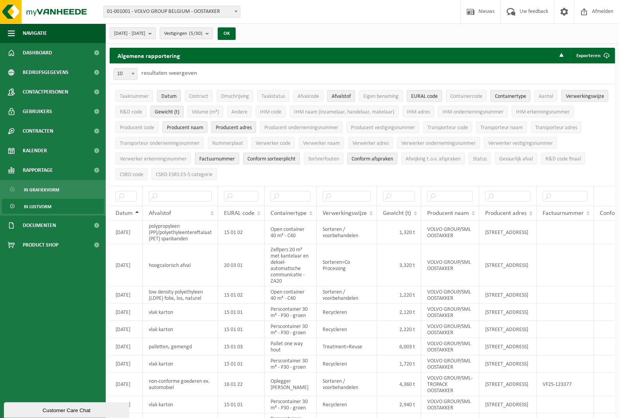
click at [235, 159] on span "Factuurnummer" at bounding box center [217, 159] width 36 height 6
click at [581, 56] on button "Exporteren" at bounding box center [592, 56] width 44 height 16
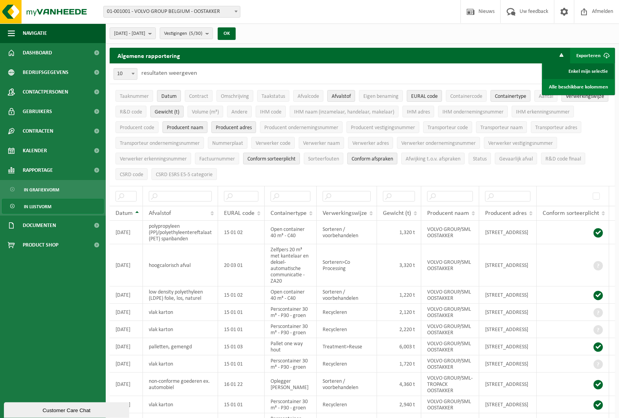
click at [581, 69] on link "Enkel mijn selectie" at bounding box center [578, 71] width 71 height 16
